Goal: Task Accomplishment & Management: Manage account settings

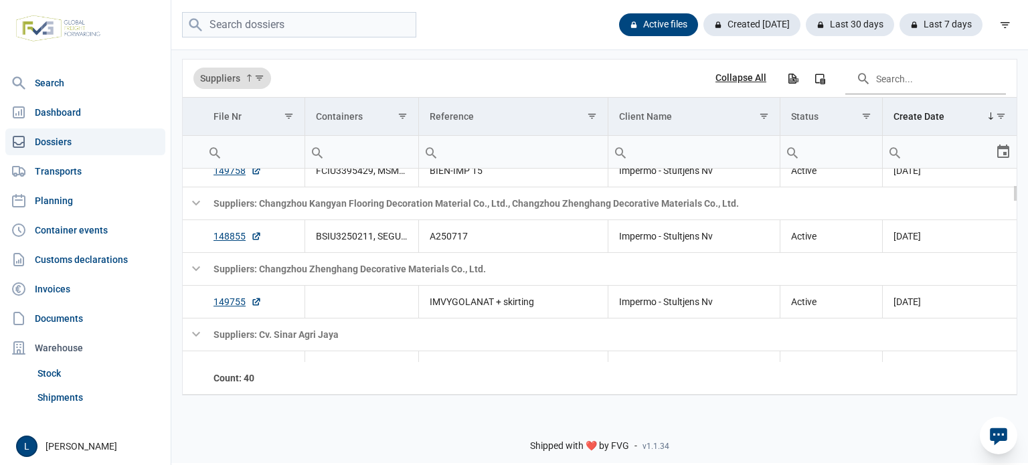
scroll to position [311, 0]
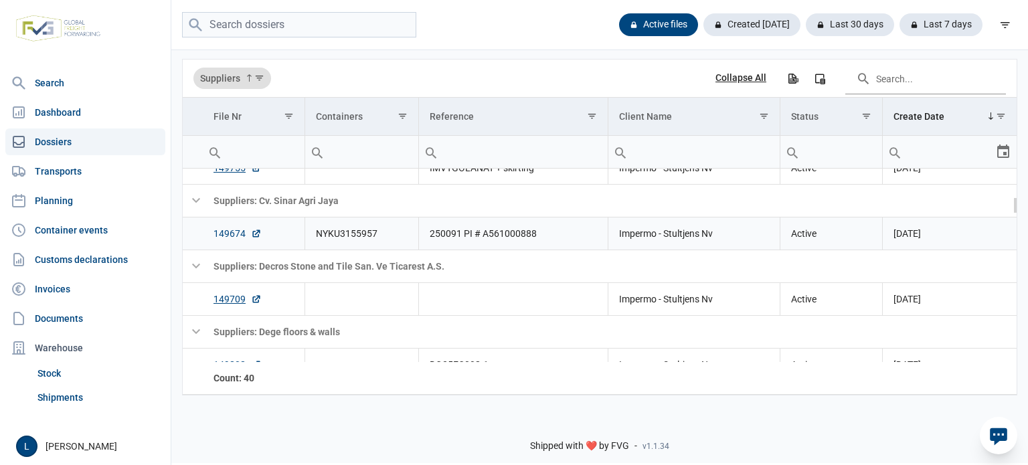
click at [233, 236] on link "149674" at bounding box center [238, 233] width 48 height 13
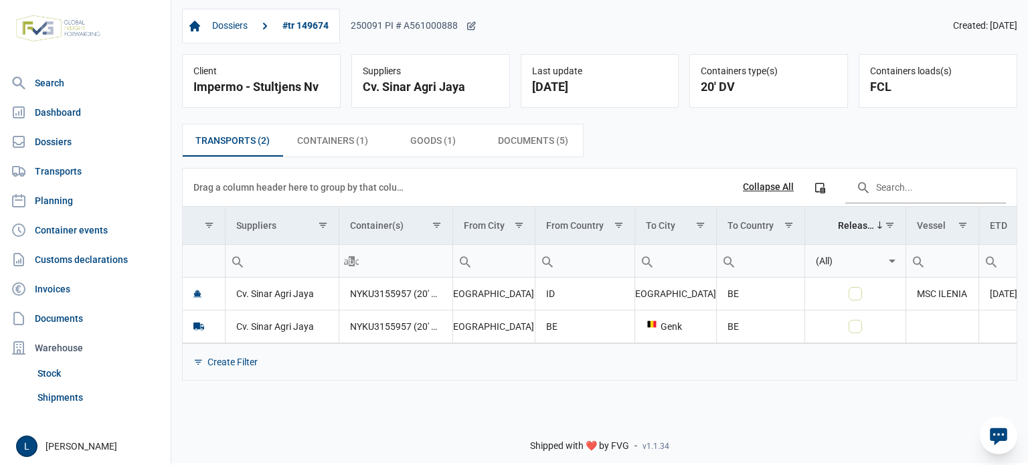
click at [445, 28] on div "250091 PI # A561000888" at bounding box center [414, 26] width 126 height 12
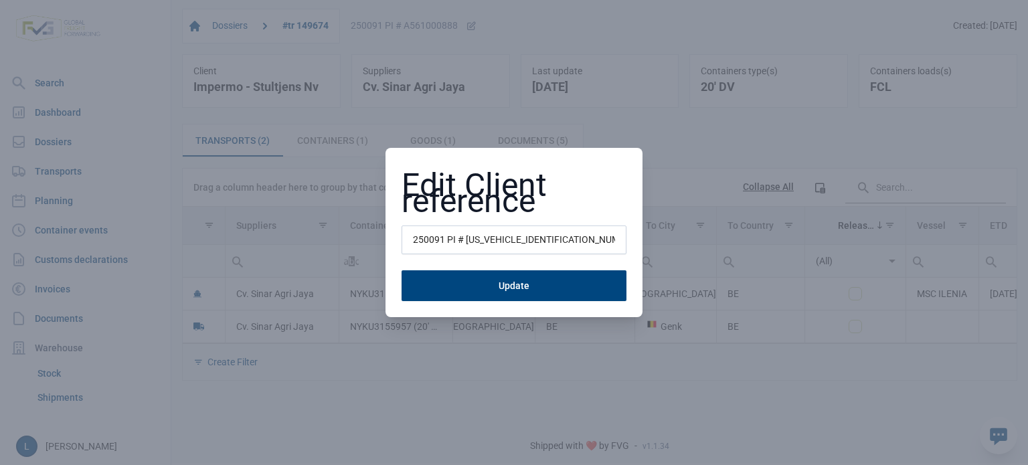
click at [487, 236] on input "250091 PI # [US_VEHICLE_IDENTIFICATION_NUMBER]" at bounding box center [514, 240] width 225 height 29
type input "A250810"
click at [497, 301] on div "Edit Client reference A250810 Update" at bounding box center [514, 233] width 257 height 170
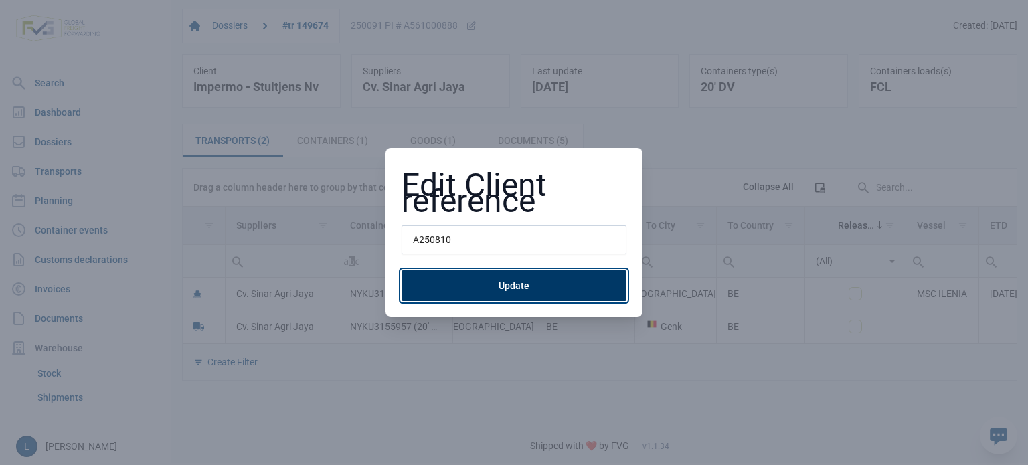
click at [506, 291] on button "Update" at bounding box center [514, 285] width 225 height 31
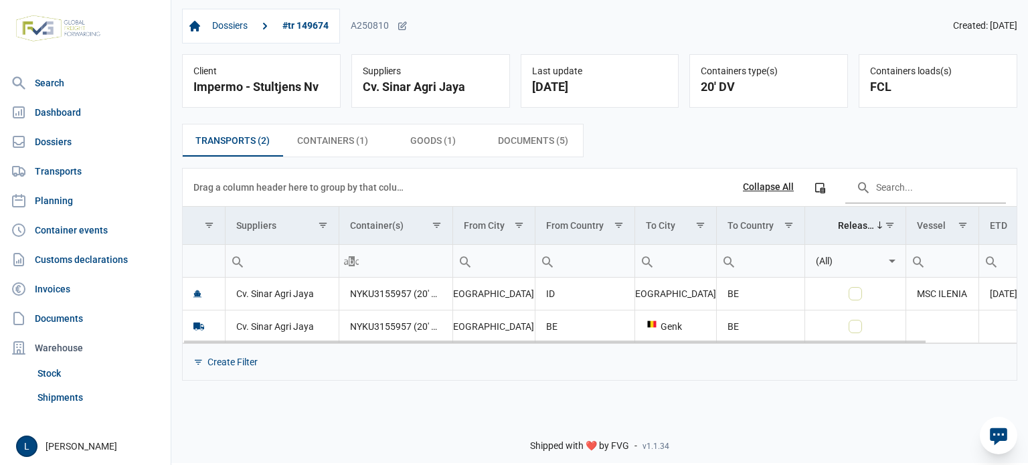
drag, startPoint x: 548, startPoint y: 337, endPoint x: 793, endPoint y: 338, distance: 245.7
click at [793, 338] on body "For evaluation purposes only. Redistribution prohibited. Please register an exi…" at bounding box center [514, 209] width 1028 height 465
drag, startPoint x: 786, startPoint y: 344, endPoint x: 937, endPoint y: 345, distance: 151.3
click at [937, 345] on div "Create Filter" at bounding box center [600, 361] width 834 height 37
drag, startPoint x: 916, startPoint y: 343, endPoint x: 932, endPoint y: 342, distance: 16.7
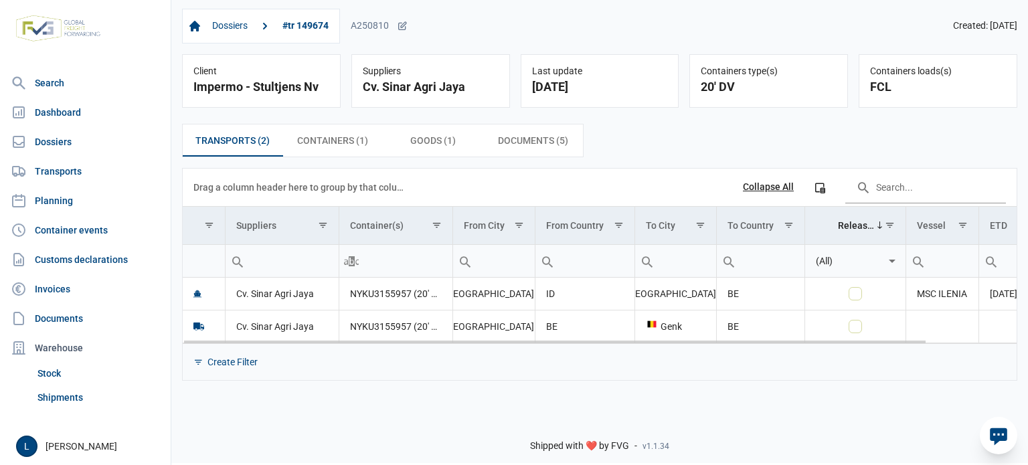
click at [932, 342] on div "Data grid with 2 rows and 11 columns Drag a column header here to group by that…" at bounding box center [600, 275] width 834 height 212
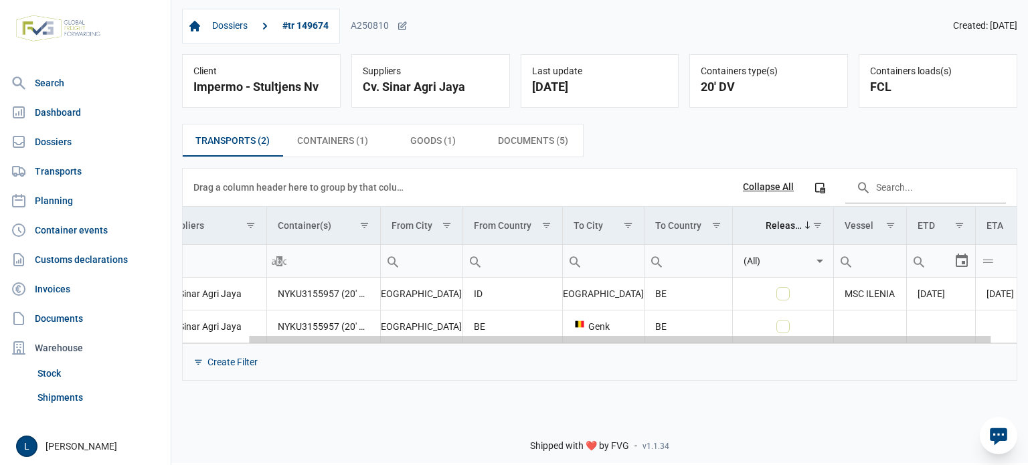
scroll to position [0, 100]
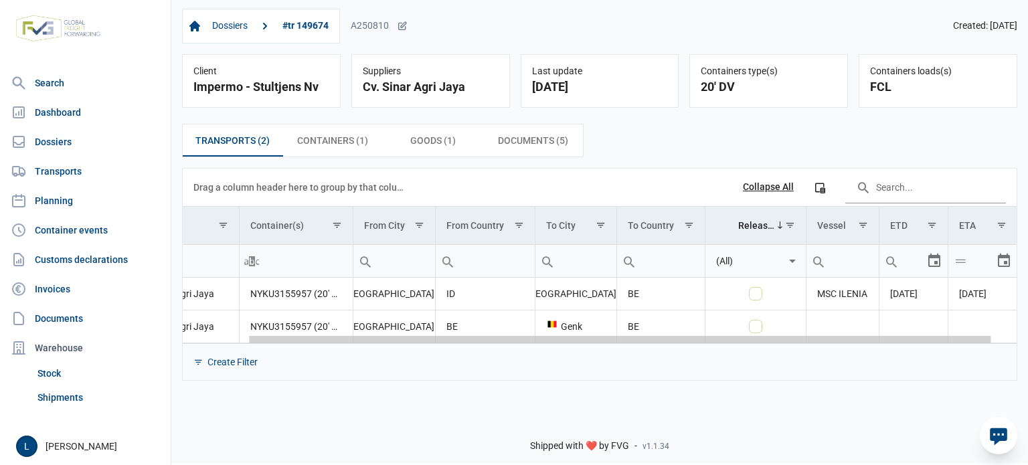
drag, startPoint x: 916, startPoint y: 340, endPoint x: 1024, endPoint y: 342, distance: 107.1
click at [1024, 342] on body "For evaluation purposes only. Redistribution prohibited. Please register an exi…" at bounding box center [514, 209] width 1028 height 465
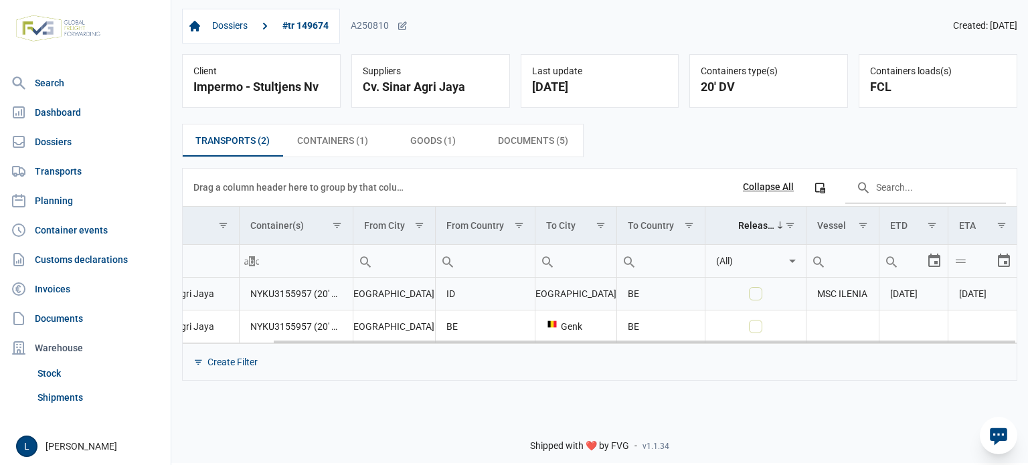
click at [280, 299] on td "NYKU3155957 (20' DV)" at bounding box center [296, 294] width 114 height 33
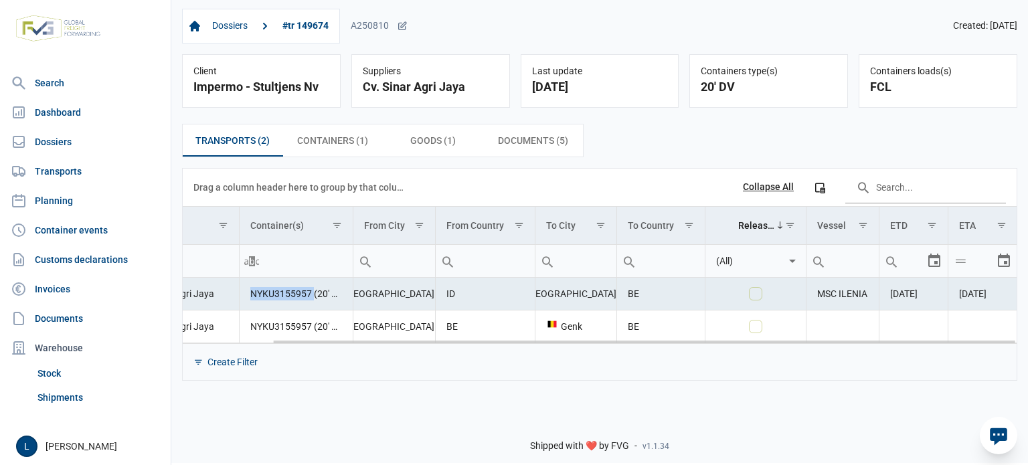
click at [280, 299] on td "NYKU3155957 (20' DV)" at bounding box center [296, 294] width 114 height 33
copy td "NYKU3155957"
